Goal: Find specific page/section: Find specific page/section

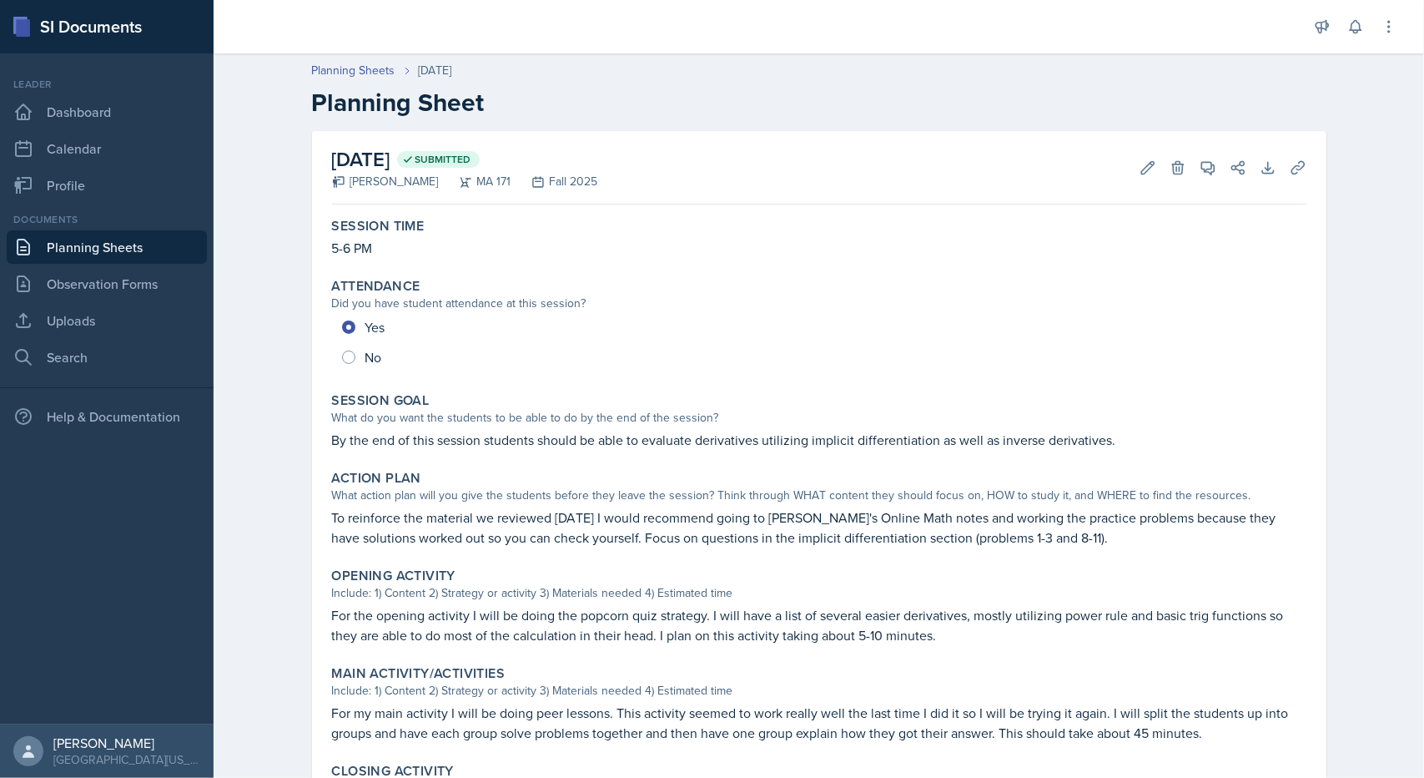
click at [136, 239] on link "Planning Sheets" at bounding box center [107, 246] width 200 height 33
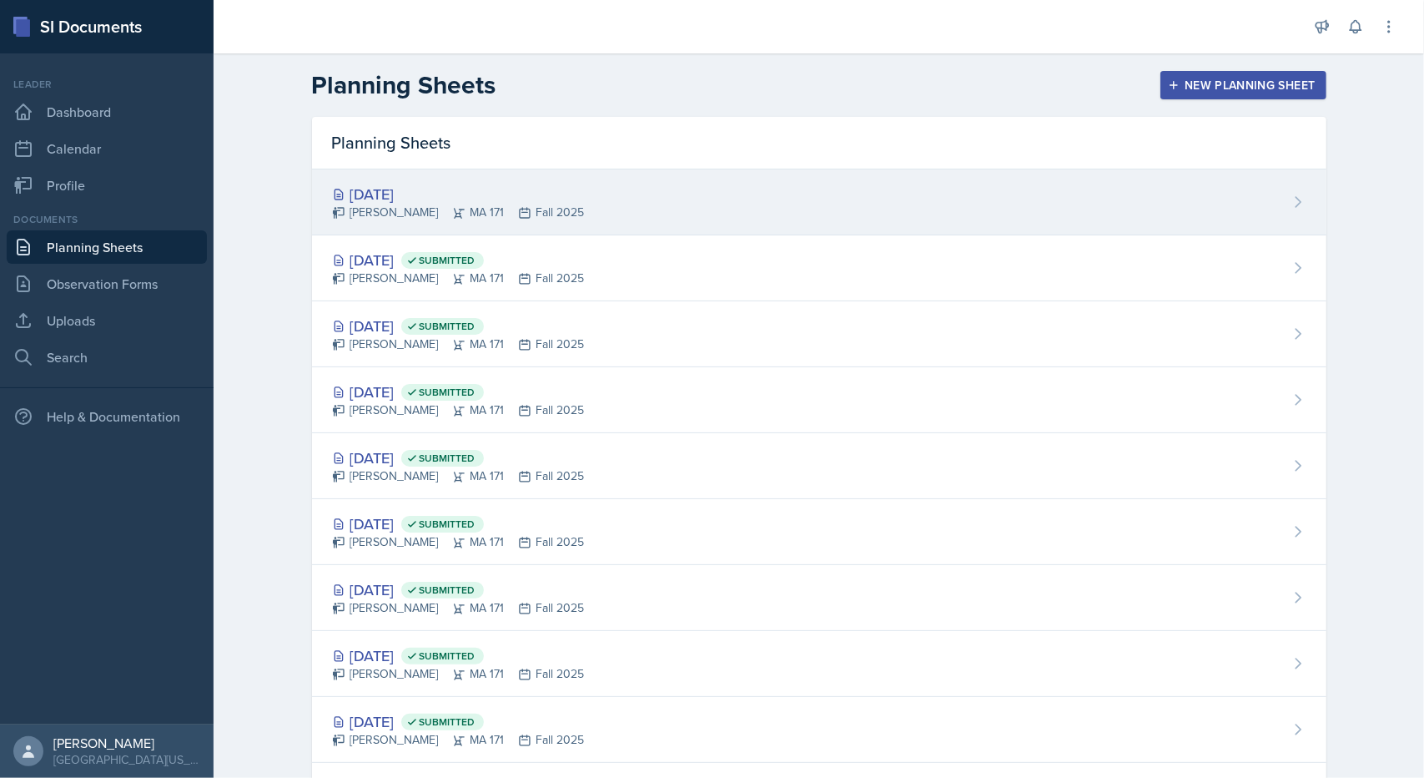
click at [403, 194] on div "[DATE]" at bounding box center [458, 194] width 253 height 23
